Goal: Task Accomplishment & Management: Complete application form

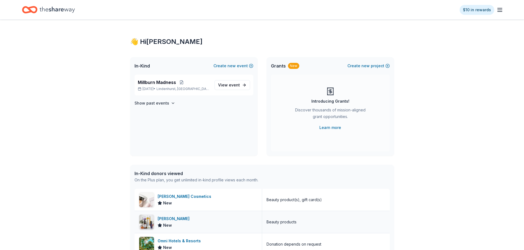
click at [163, 220] on div "[PERSON_NAME]" at bounding box center [175, 219] width 34 height 7
click at [233, 84] on span "event" at bounding box center [234, 85] width 11 height 5
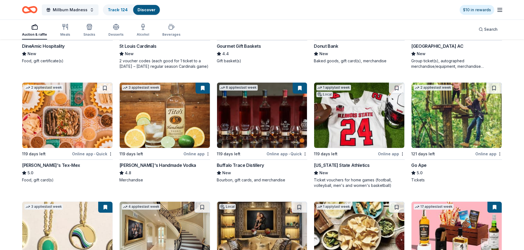
scroll to position [1097, 0]
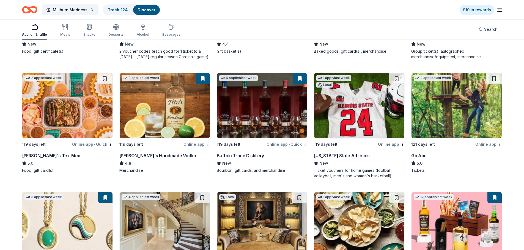
click at [148, 102] on img at bounding box center [165, 105] width 90 height 65
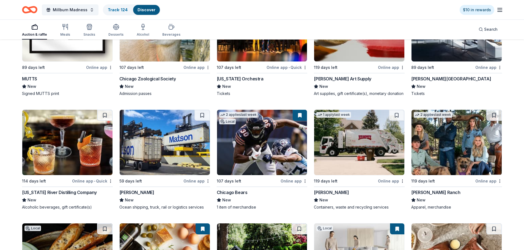
scroll to position [1917, 0]
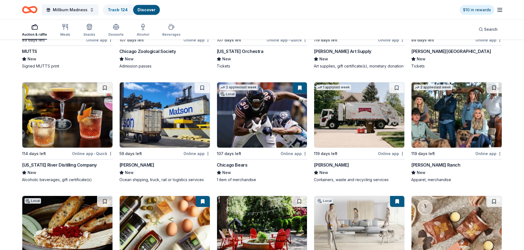
click at [503, 7] on icon "button" at bounding box center [499, 10] width 7 height 7
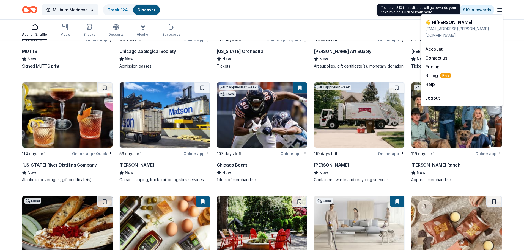
click at [393, 18] on div "Millburn Madness Track · 124 Discover $10 in rewards" at bounding box center [262, 10] width 524 height 20
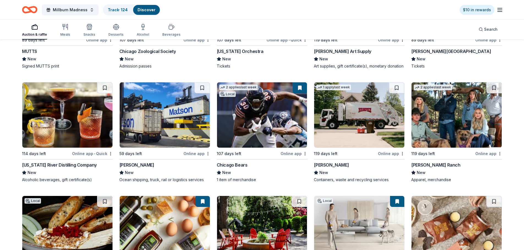
drag, startPoint x: 485, startPoint y: 1, endPoint x: 401, endPoint y: 17, distance: 85.9
click at [401, 17] on div "Millburn Madness Track · 124 Discover $10 in rewards" at bounding box center [262, 10] width 524 height 20
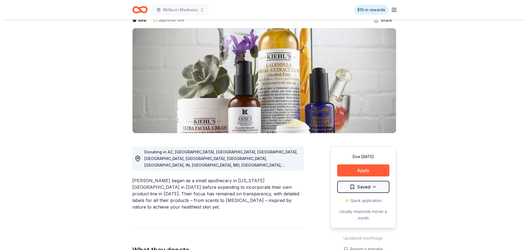
scroll to position [82, 0]
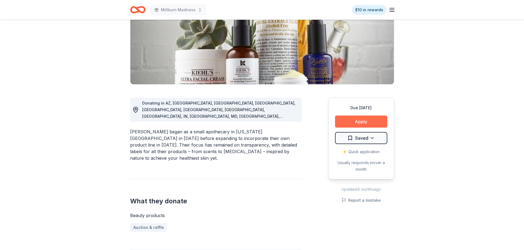
click at [346, 125] on button "Apply" at bounding box center [361, 122] width 52 height 12
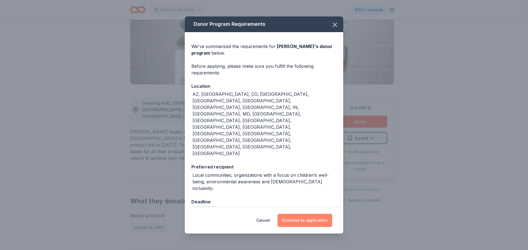
click at [295, 214] on button "Continue to application" at bounding box center [304, 220] width 55 height 13
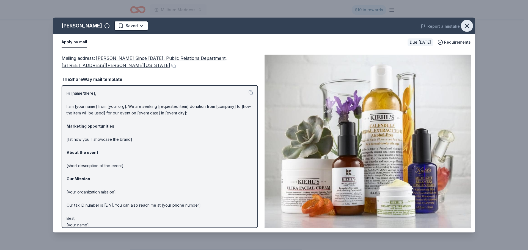
click at [468, 26] on icon "button" at bounding box center [467, 26] width 8 height 8
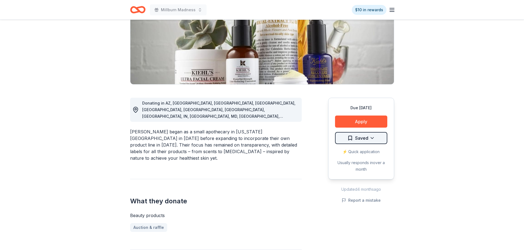
click at [366, 133] on html "Millburn Madness $10 in rewards Due in 119 days Share Kiehl's New approval rate…" at bounding box center [262, 43] width 524 height 250
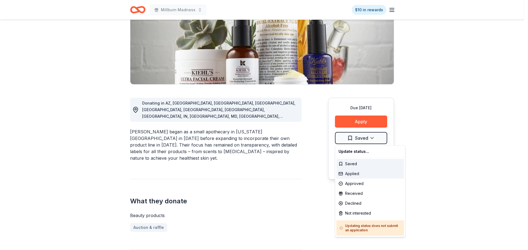
click at [351, 171] on div "Applied" at bounding box center [370, 174] width 68 height 10
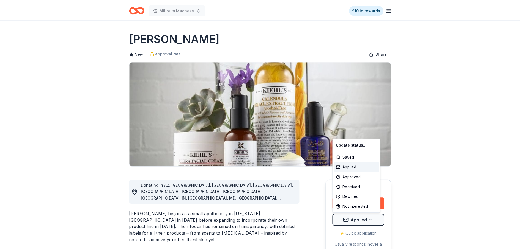
scroll to position [0, 0]
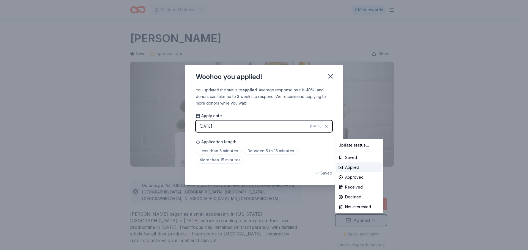
click at [332, 74] on html "Millburn Madness $10 in rewards Due in 119 days Share Kiehl's New approval rate…" at bounding box center [264, 125] width 528 height 250
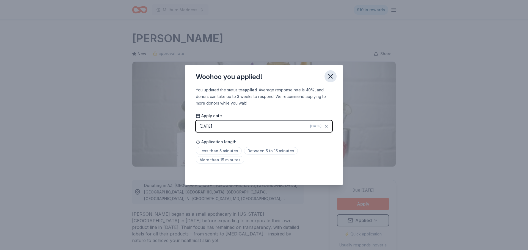
click at [328, 76] on icon "button" at bounding box center [331, 77] width 8 height 8
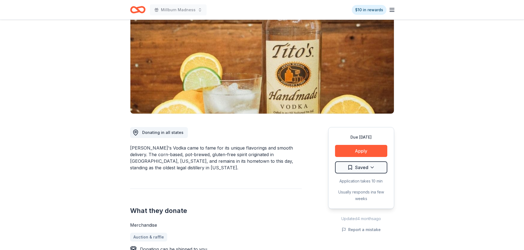
scroll to position [110, 0]
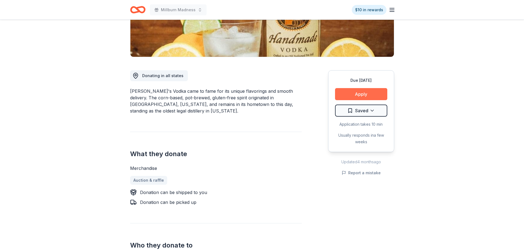
click at [365, 95] on button "Apply" at bounding box center [361, 94] width 52 height 12
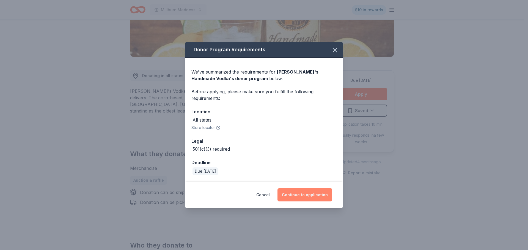
click at [301, 194] on button "Continue to application" at bounding box center [304, 195] width 55 height 13
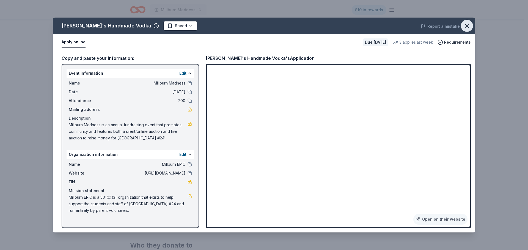
click at [470, 24] on icon "button" at bounding box center [467, 26] width 8 height 8
